Goal: Information Seeking & Learning: Find specific fact

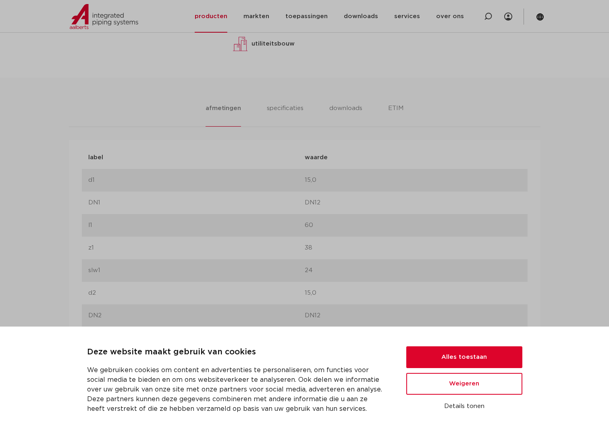
scroll to position [444, 0]
click at [275, 104] on li "specificaties" at bounding box center [285, 113] width 39 height 23
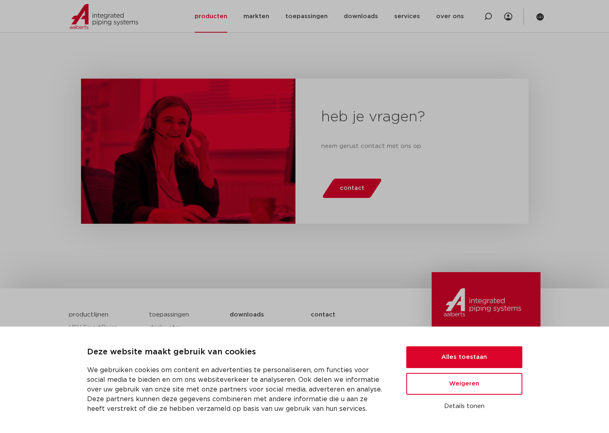
scroll to position [1615, 0]
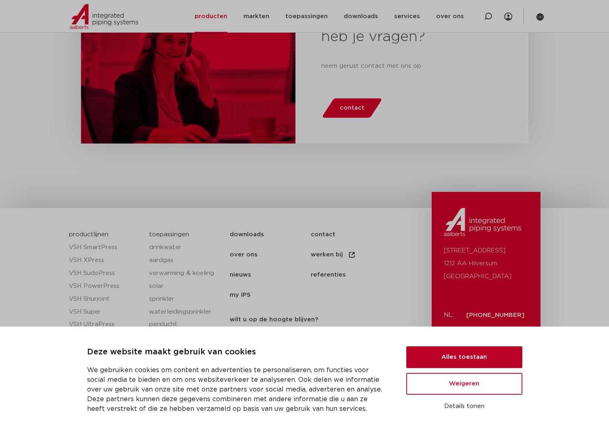
click at [470, 356] on button "Alles toestaan" at bounding box center [464, 357] width 116 height 22
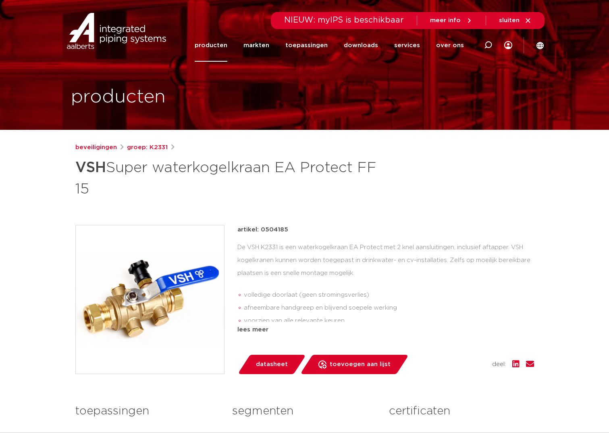
click at [224, 45] on link "producten" at bounding box center [211, 45] width 33 height 33
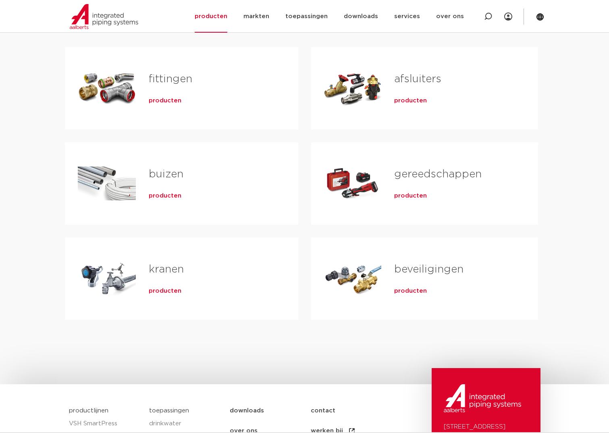
scroll to position [161, 0]
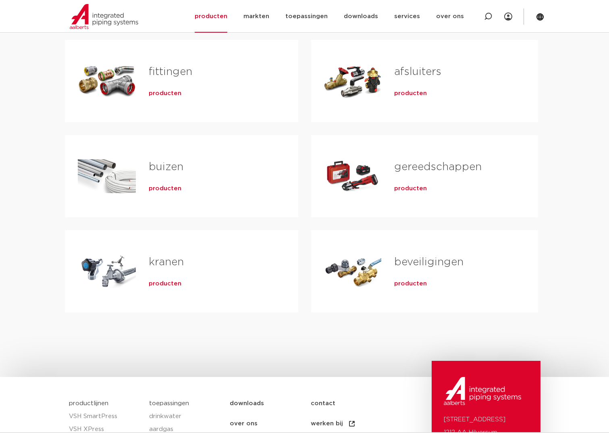
click at [420, 263] on link "beveiligingen" at bounding box center [428, 262] width 69 height 10
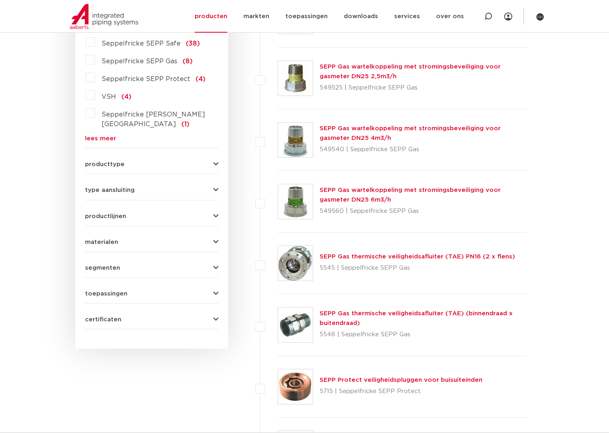
scroll to position [121, 0]
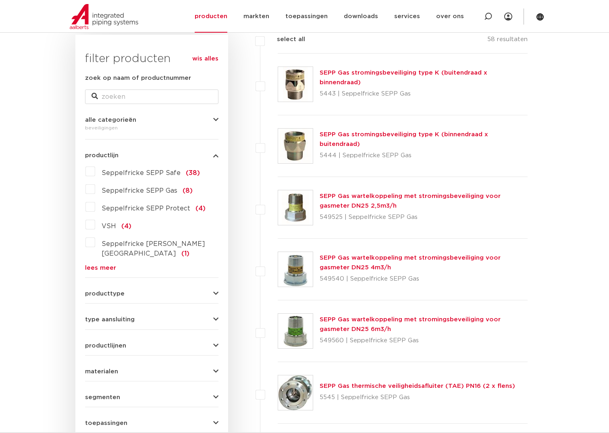
click at [218, 123] on div "beveiligingen" at bounding box center [151, 128] width 133 height 10
click at [213, 119] on icon "button" at bounding box center [215, 120] width 5 height 6
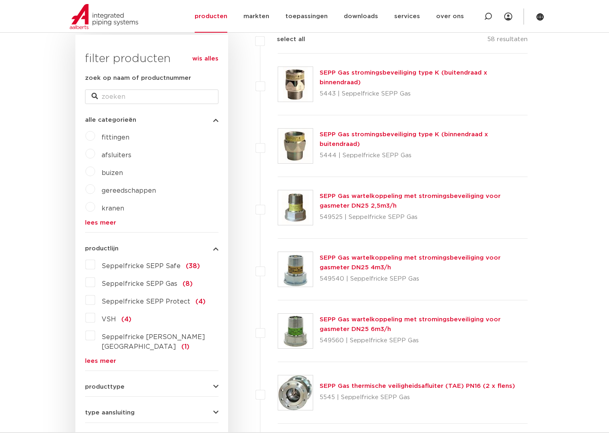
click at [96, 226] on link "lees meer" at bounding box center [151, 223] width 133 height 6
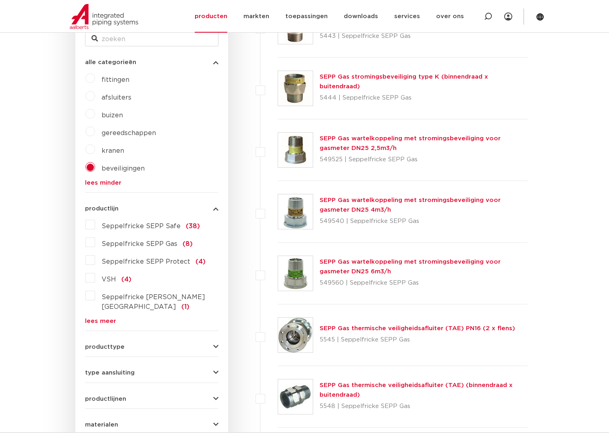
scroll to position [161, 0]
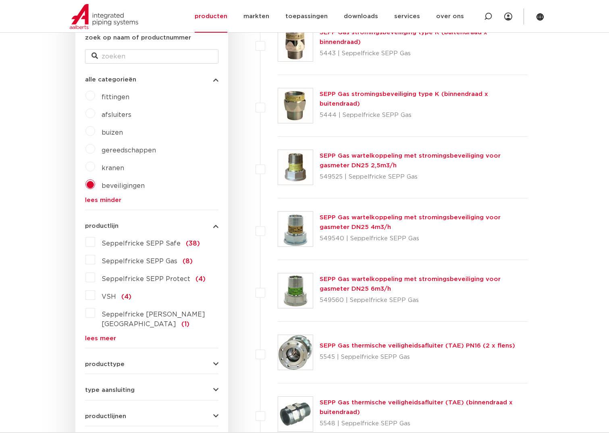
click at [95, 111] on label "afsluiters" at bounding box center [113, 113] width 36 height 13
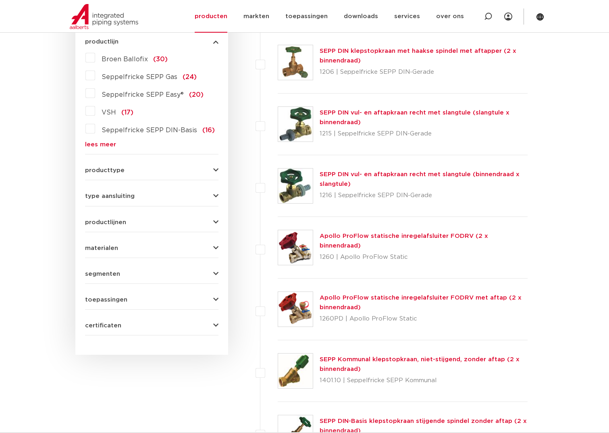
scroll to position [363, 0]
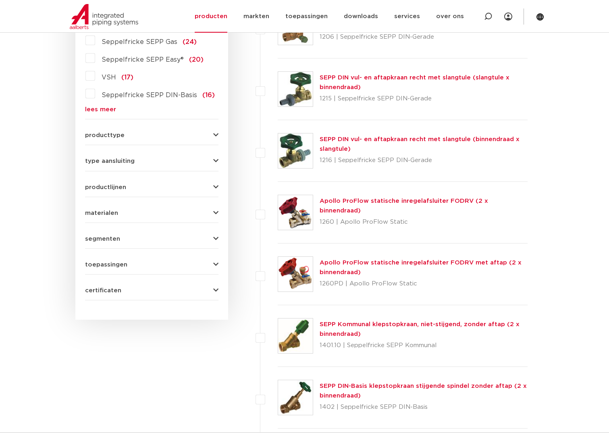
click at [219, 131] on div "wis alles filter producten zoek op naam of productnummer alle categorieën afslu…" at bounding box center [151, 56] width 153 height 527
click at [215, 135] on icon "button" at bounding box center [215, 135] width 5 height 6
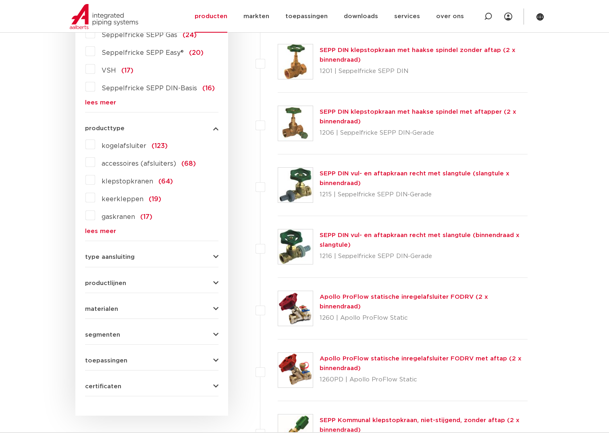
scroll to position [260, 0]
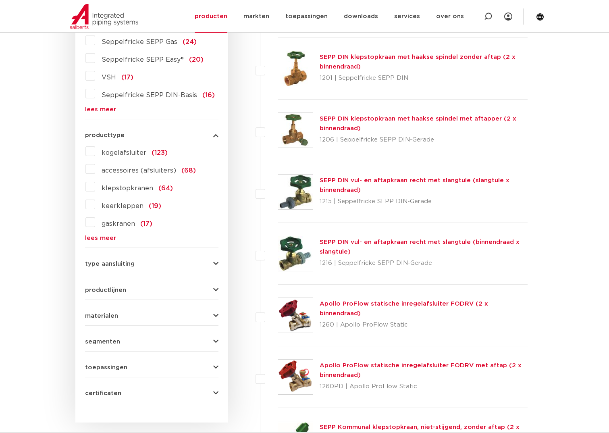
click at [95, 171] on label "accessoires (afsluiters) (68)" at bounding box center [145, 169] width 101 height 13
click at [0, 0] on input "accessoires (afsluiters) (68)" at bounding box center [0, 0] width 0 height 0
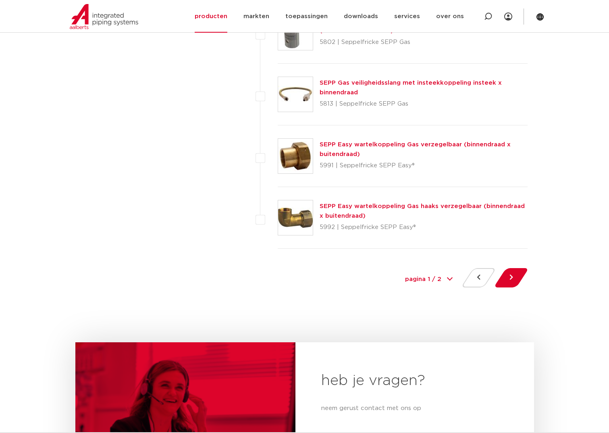
scroll to position [3768, 0]
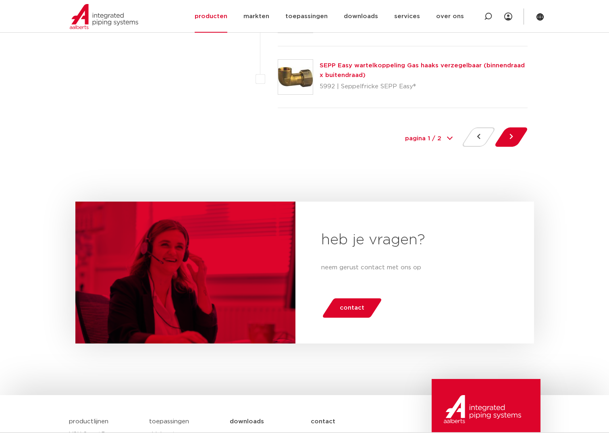
click at [439, 139] on select "pagina 1 / 2 1 2" at bounding box center [429, 139] width 60 height 18
click at [438, 139] on select "pagina 1 / 2 1 2" at bounding box center [429, 139] width 60 height 18
click at [436, 135] on select "pagina 1 / 2 1 2" at bounding box center [429, 139] width 60 height 18
select select "2"
click at [399, 130] on select "pagina 1 / 2 1 2" at bounding box center [429, 139] width 60 height 18
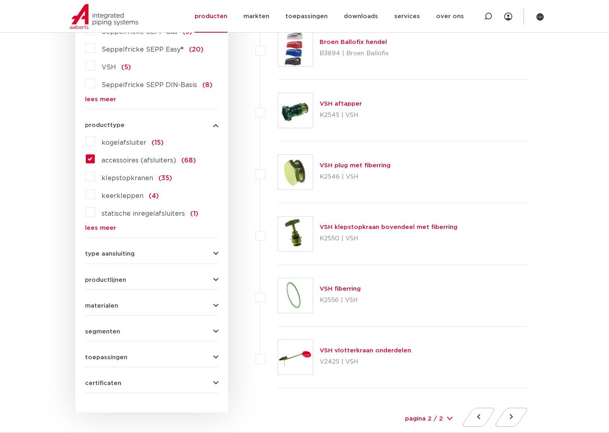
scroll to position [282, 0]
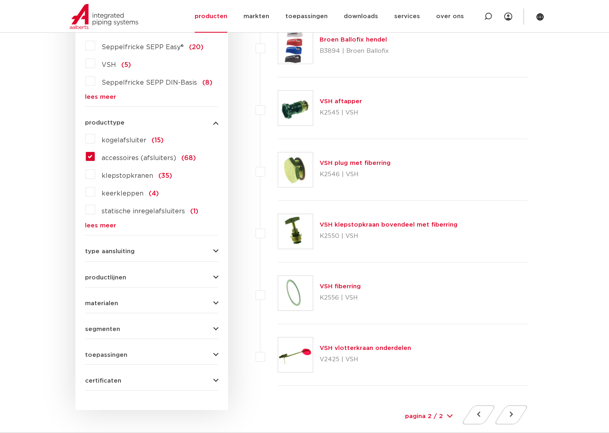
click at [340, 163] on link "VSH plug met fiberring" at bounding box center [355, 163] width 71 height 6
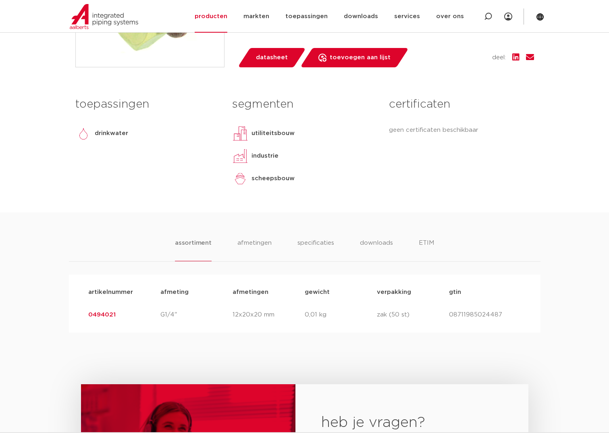
scroll to position [363, 0]
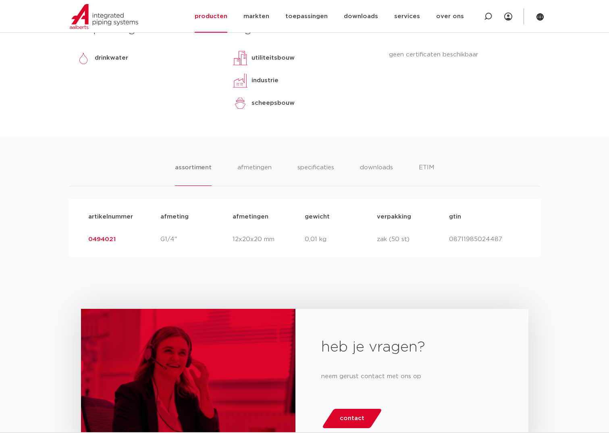
drag, startPoint x: 512, startPoint y: 242, endPoint x: 448, endPoint y: 245, distance: 64.2
click at [448, 245] on div "artikelnummer 0494021 afmeting G1/4" [GEOGRAPHIC_DATA] 12x20x20 mm gewicht 0,01…" at bounding box center [305, 239] width 446 height 23
copy div "gtin 08711985024487"
drag, startPoint x: 121, startPoint y: 243, endPoint x: 88, endPoint y: 242, distance: 33.1
click at [88, 242] on div "artikelnummer 0494021 afmeting G1/4" [GEOGRAPHIC_DATA] 12x20x20 mm gewicht 0,01…" at bounding box center [305, 239] width 446 height 23
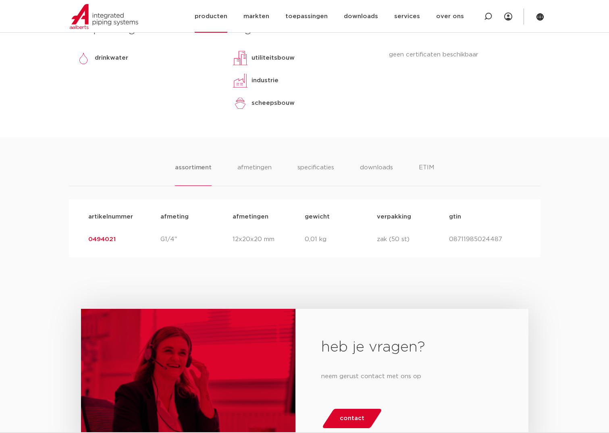
copy link "0494021"
